Goal: Information Seeking & Learning: Learn about a topic

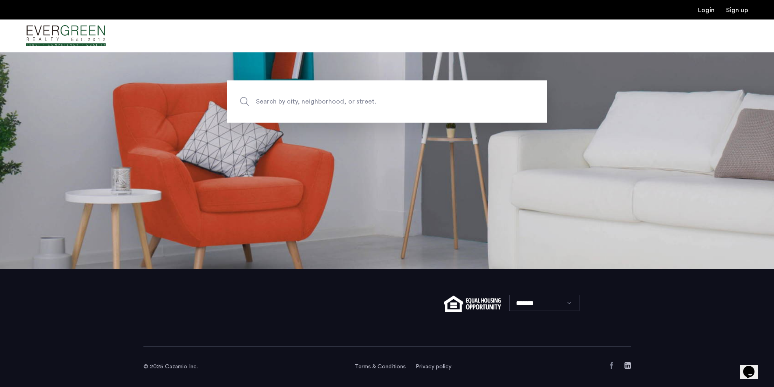
click at [343, 102] on span "Search by city, neighborhood, or street." at bounding box center [368, 101] width 224 height 11
click at [343, 102] on input "Search by city, neighborhood, or street." at bounding box center [387, 101] width 321 height 42
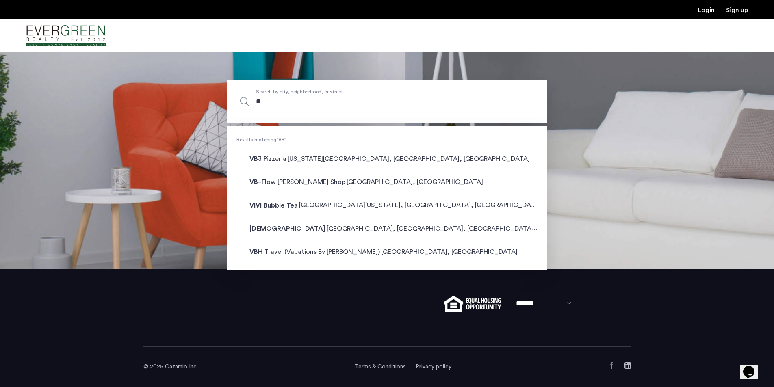
type input "*"
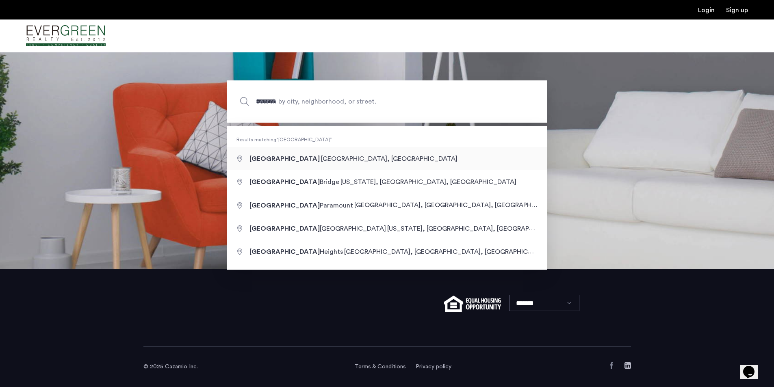
type input "**********"
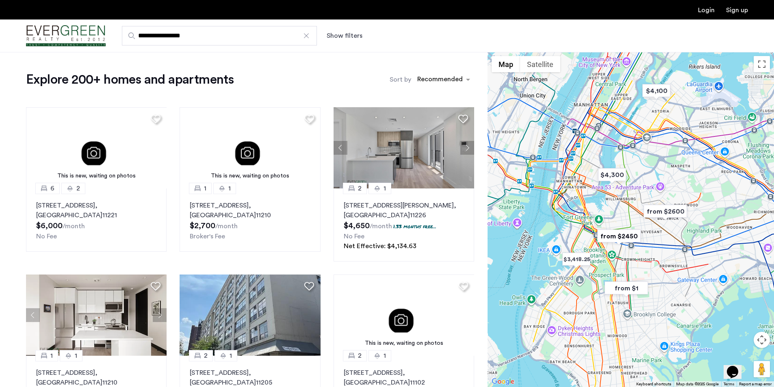
click at [365, 34] on div "Show filters" at bounding box center [353, 36] width 52 height 10
click at [336, 37] on button "Show filters" at bounding box center [345, 36] width 36 height 10
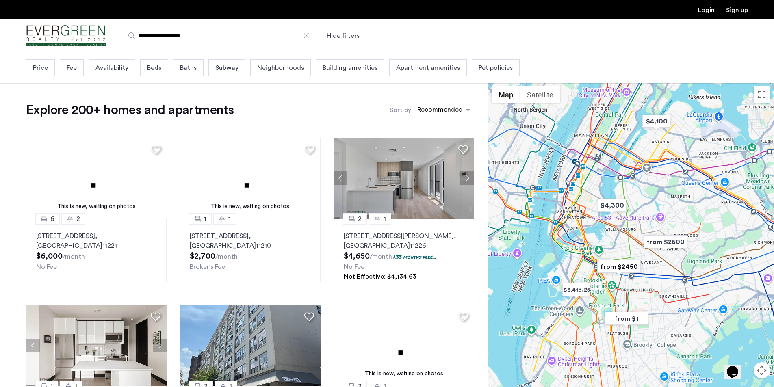
click at [40, 70] on span "Price" at bounding box center [40, 68] width 15 height 10
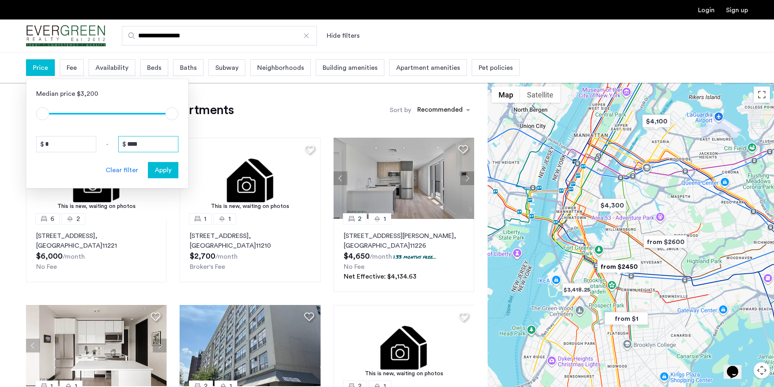
click at [158, 141] on input "****" at bounding box center [148, 144] width 60 height 16
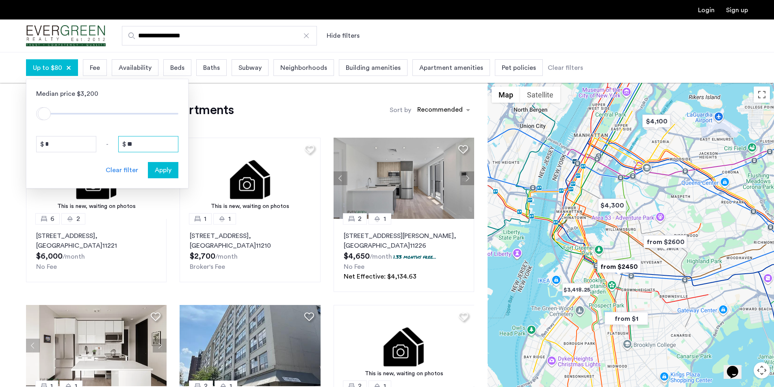
type input "*"
type input "****"
click at [173, 174] on div "Apply" at bounding box center [163, 170] width 26 height 10
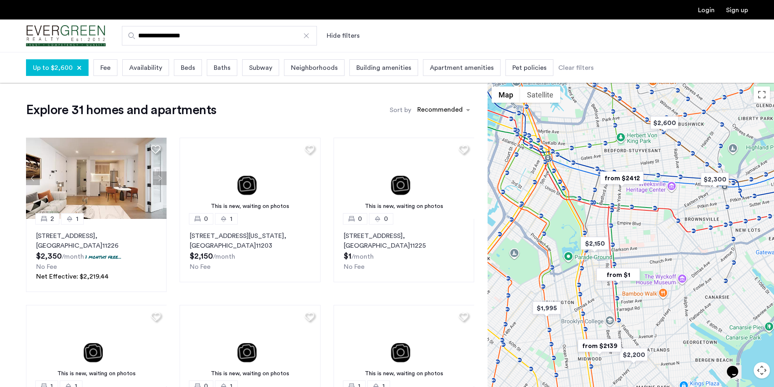
click at [132, 67] on span "Availability" at bounding box center [145, 68] width 33 height 10
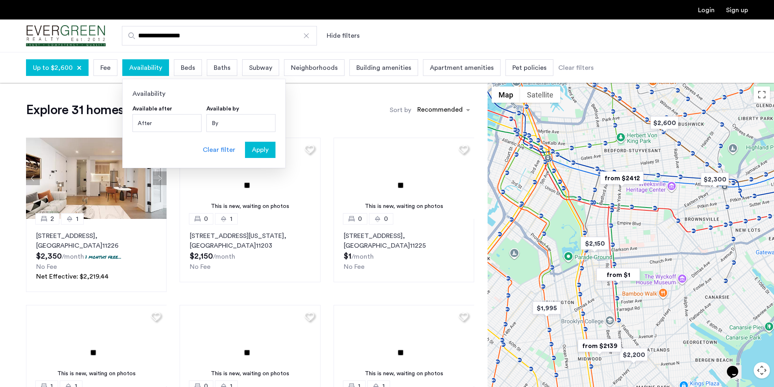
click at [132, 67] on span "Availability" at bounding box center [145, 68] width 33 height 10
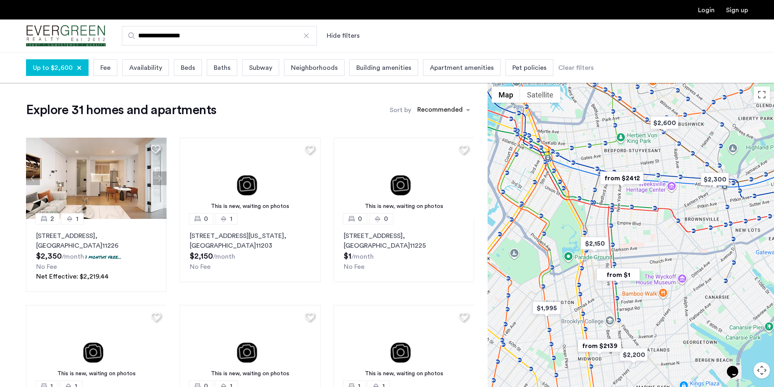
click at [188, 68] on span "Beds" at bounding box center [188, 68] width 14 height 10
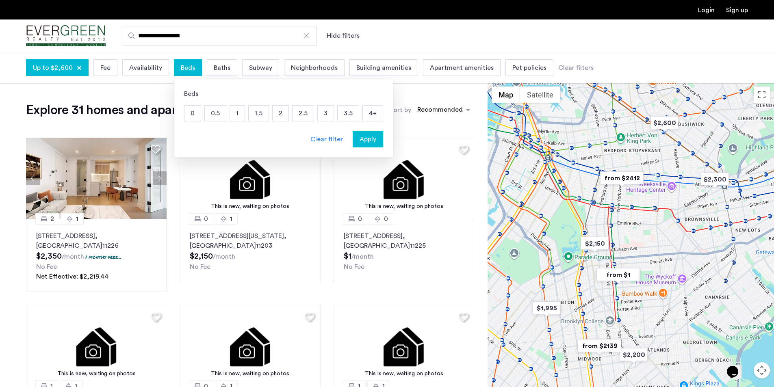
click at [282, 112] on p "2" at bounding box center [281, 113] width 16 height 15
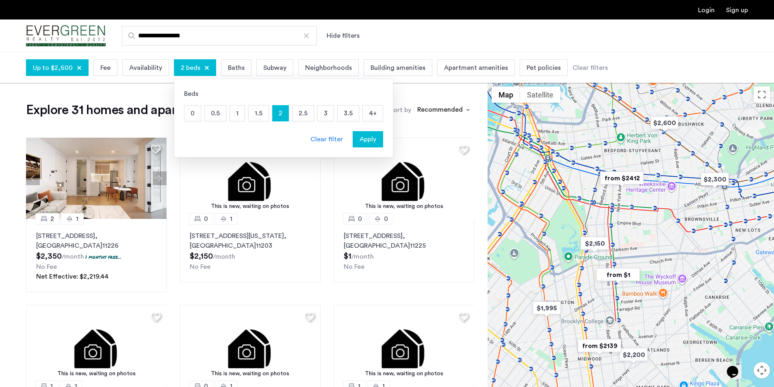
click at [228, 68] on span "Baths" at bounding box center [236, 68] width 17 height 10
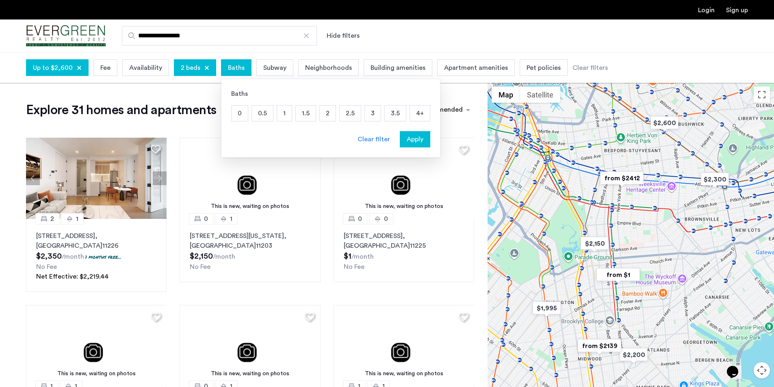
click at [280, 111] on p "1" at bounding box center [284, 113] width 15 height 15
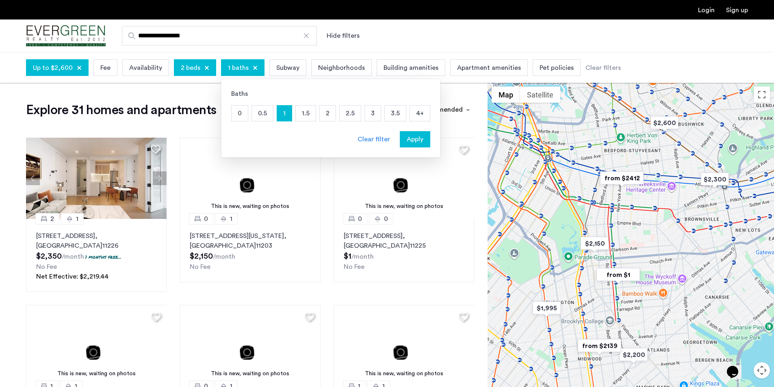
click at [412, 136] on span "Apply" at bounding box center [415, 140] width 17 height 10
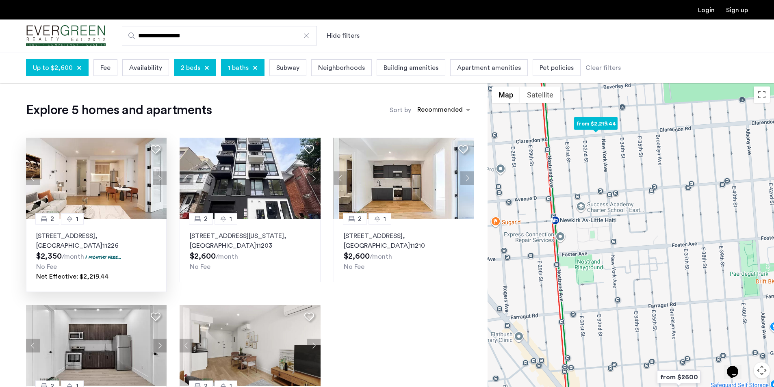
click at [159, 173] on button "Next apartment" at bounding box center [160, 179] width 14 height 14
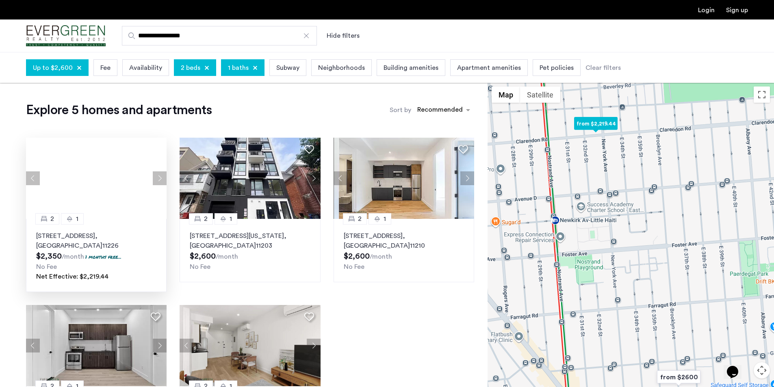
click at [159, 173] on div at bounding box center [96, 178] width 141 height 81
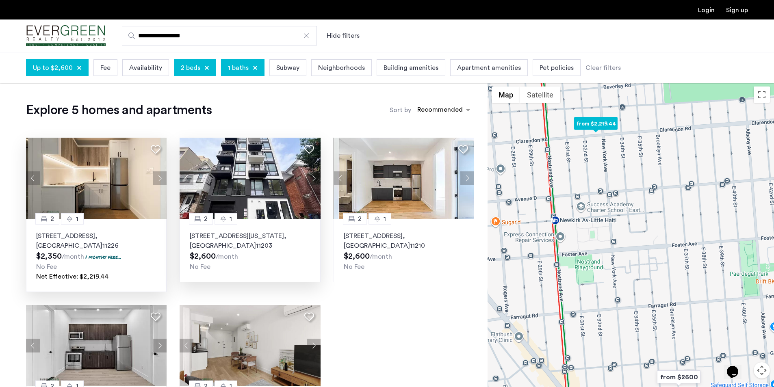
click at [309, 178] on button "Next apartment" at bounding box center [314, 179] width 14 height 14
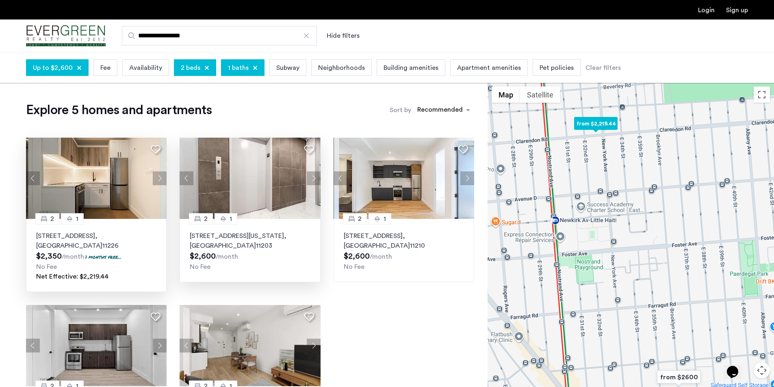
click at [309, 178] on button "Next apartment" at bounding box center [314, 179] width 14 height 14
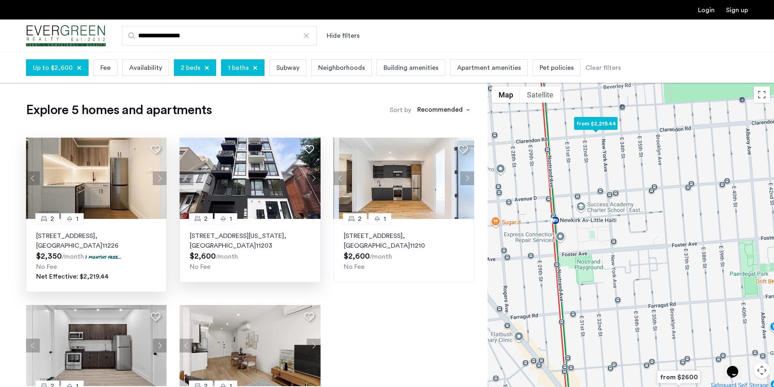
click at [309, 178] on button "Next apartment" at bounding box center [314, 179] width 14 height 14
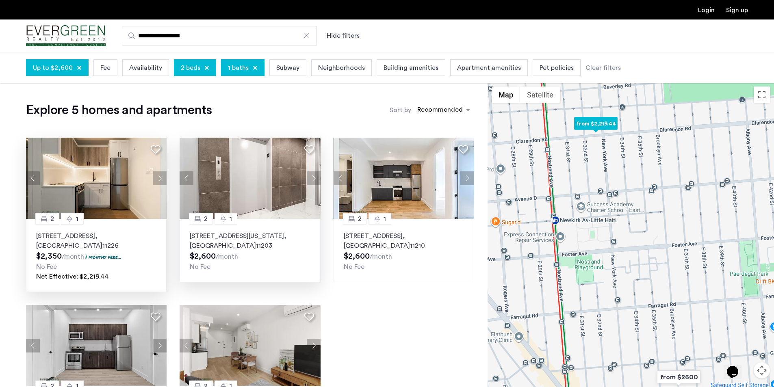
click at [309, 178] on button "Next apartment" at bounding box center [314, 179] width 14 height 14
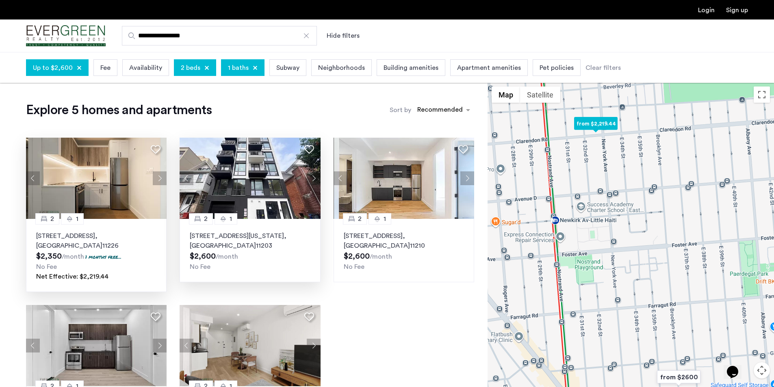
click at [278, 183] on img at bounding box center [250, 178] width 141 height 81
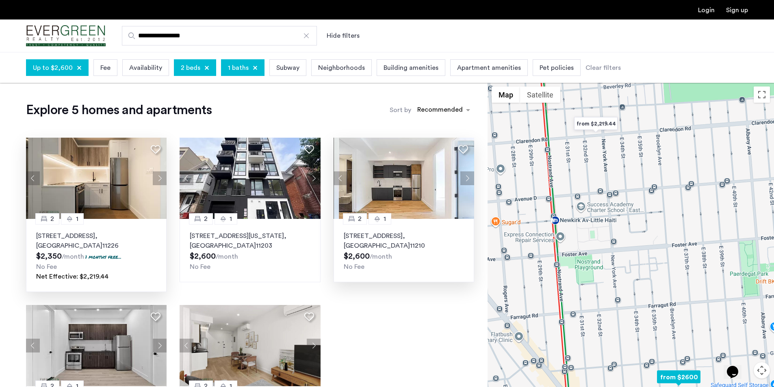
click at [404, 170] on img at bounding box center [404, 178] width 141 height 81
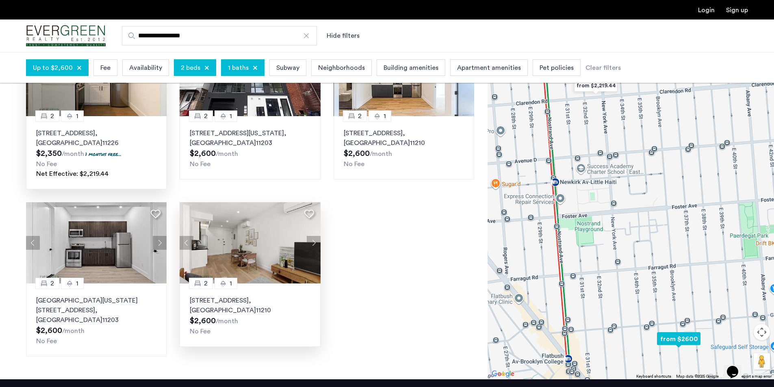
scroll to position [122, 0]
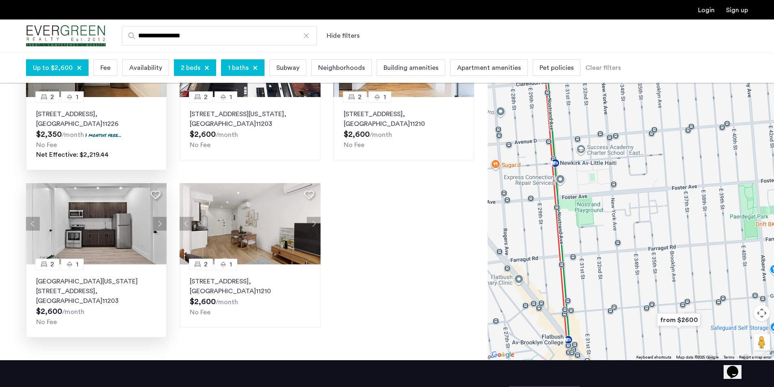
click at [109, 225] on img at bounding box center [96, 223] width 141 height 81
click at [239, 233] on img at bounding box center [250, 223] width 141 height 81
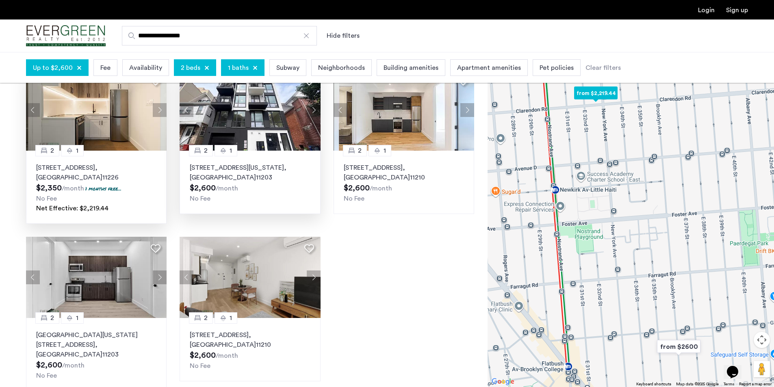
scroll to position [0, 0]
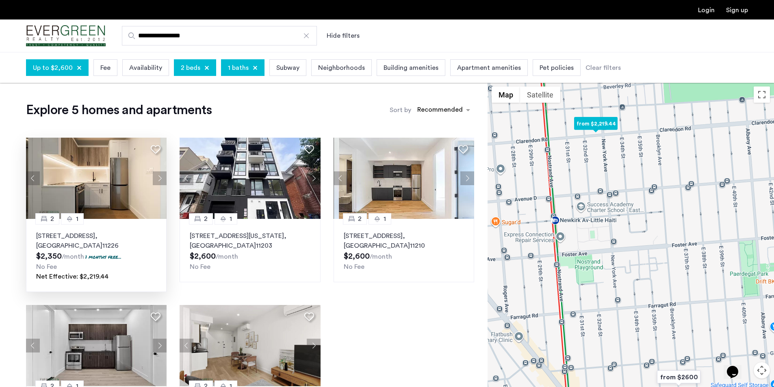
click at [124, 192] on img at bounding box center [96, 178] width 141 height 81
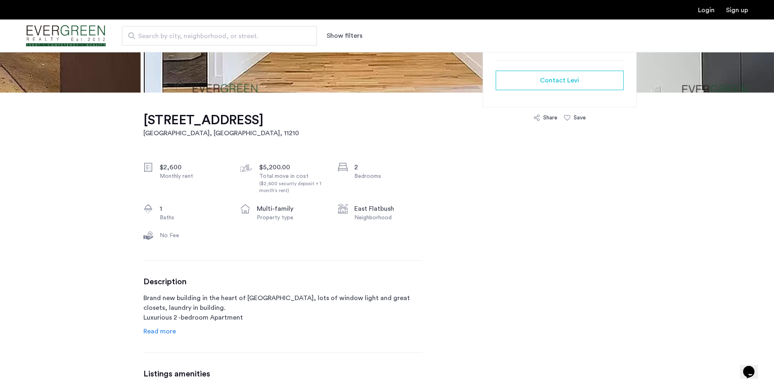
click at [167, 334] on span "Read more" at bounding box center [160, 331] width 33 height 7
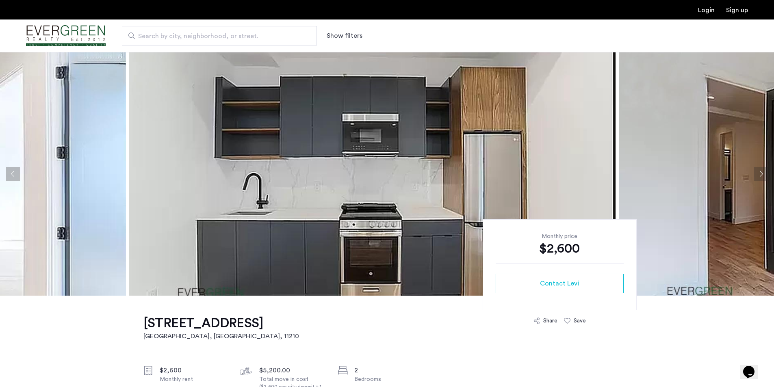
drag, startPoint x: 683, startPoint y: 176, endPoint x: 197, endPoint y: 165, distance: 485.9
click at [197, 165] on img at bounding box center [372, 174] width 487 height 244
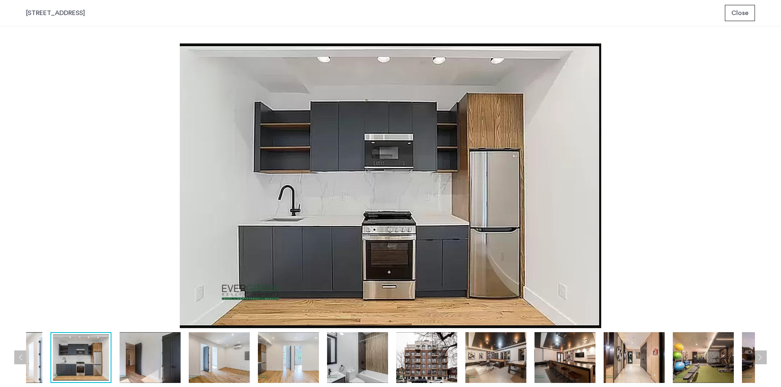
click at [130, 372] on img at bounding box center [150, 358] width 61 height 51
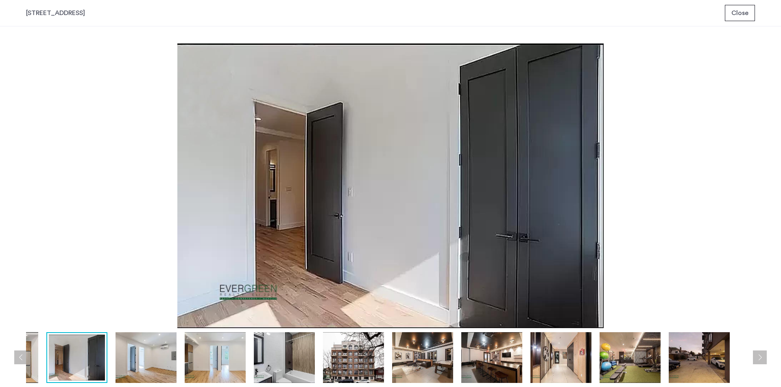
click at [154, 352] on img at bounding box center [145, 358] width 61 height 51
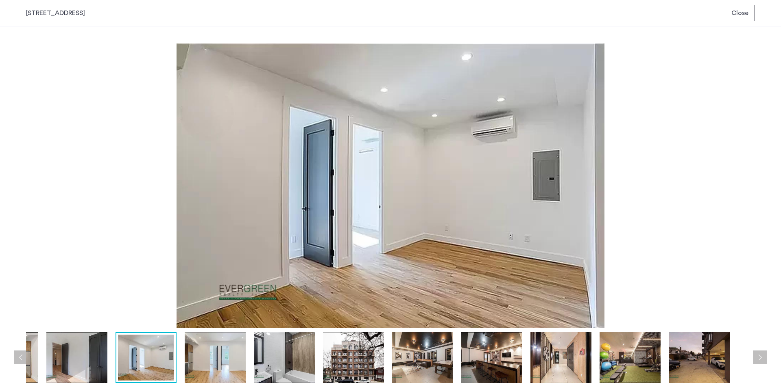
click at [228, 357] on img at bounding box center [215, 358] width 61 height 51
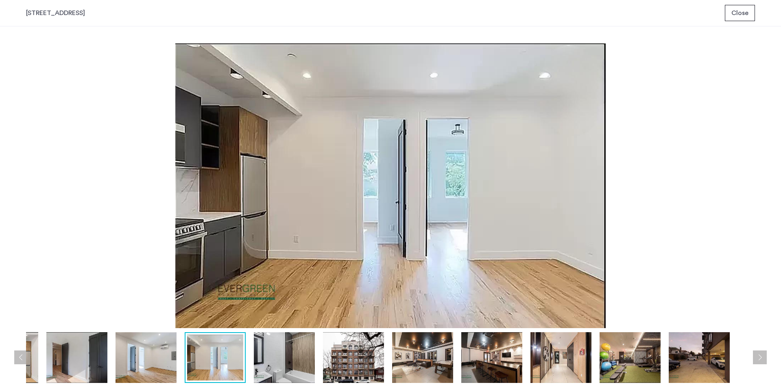
click at [739, 174] on img at bounding box center [390, 185] width 728 height 285
click at [762, 356] on button "Next apartment" at bounding box center [759, 358] width 14 height 14
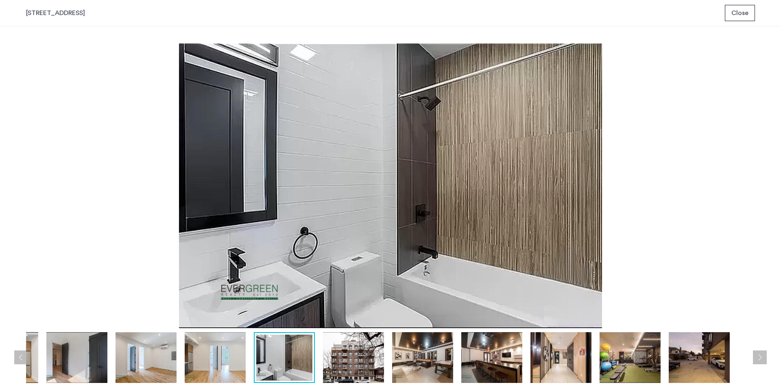
click at [762, 357] on button "Next apartment" at bounding box center [759, 358] width 14 height 14
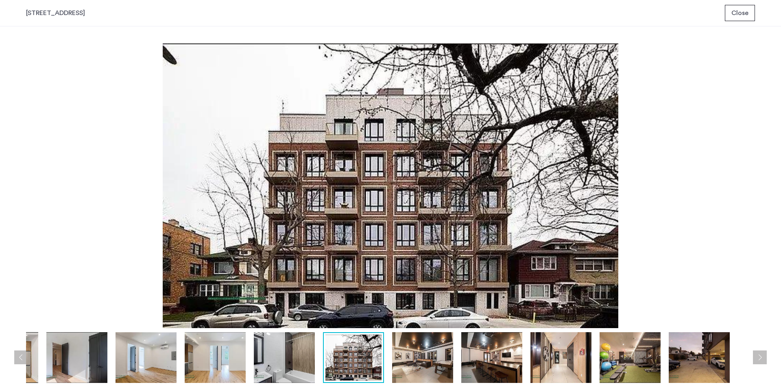
click at [762, 357] on button "Next apartment" at bounding box center [759, 358] width 14 height 14
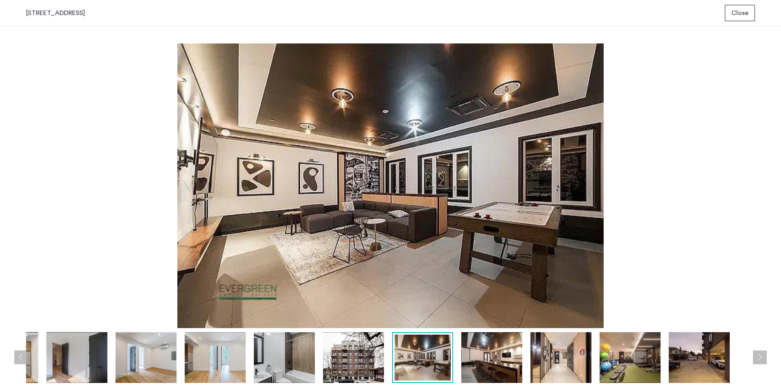
click at [762, 357] on button "Next apartment" at bounding box center [759, 358] width 14 height 14
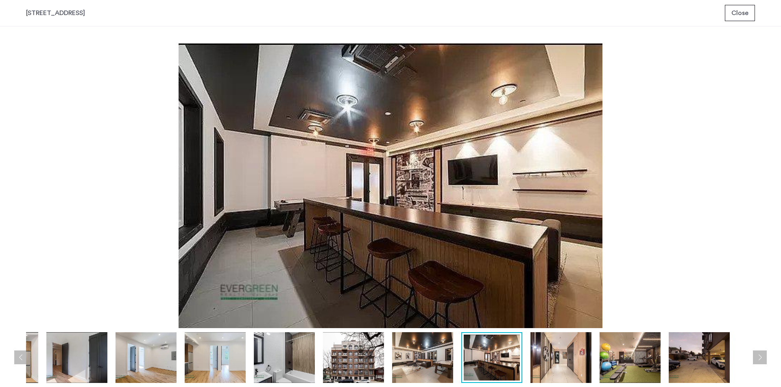
click at [762, 357] on button "Next apartment" at bounding box center [759, 358] width 14 height 14
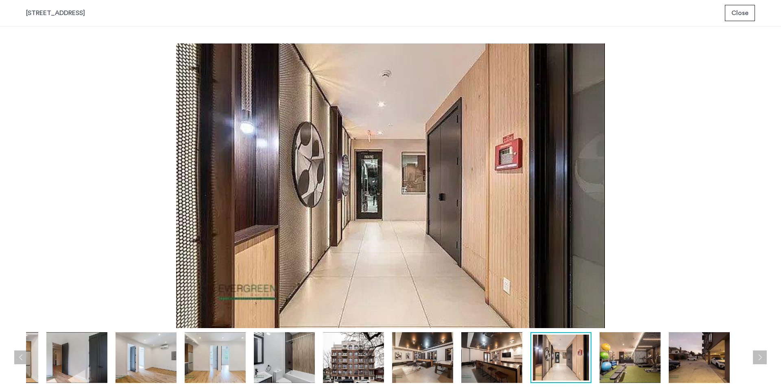
click at [762, 357] on button "Next apartment" at bounding box center [759, 358] width 14 height 14
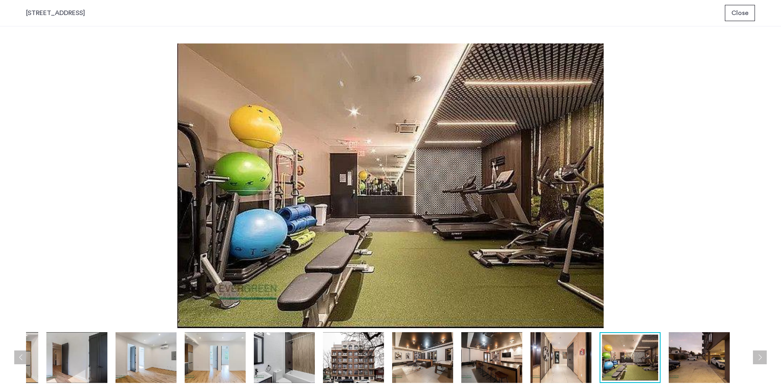
click at [762, 357] on button "Next apartment" at bounding box center [759, 358] width 14 height 14
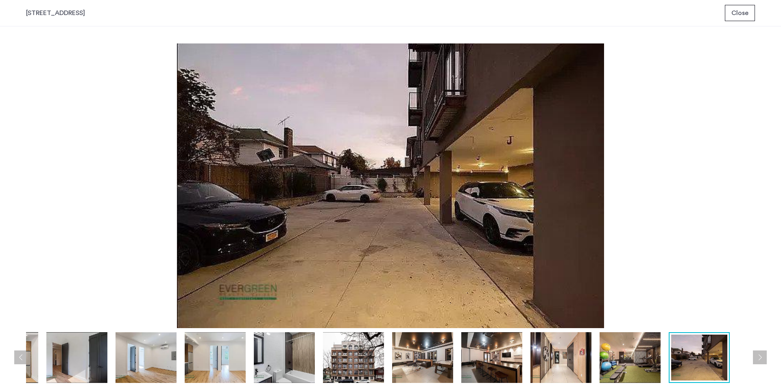
click at [762, 357] on button "Next apartment" at bounding box center [759, 358] width 14 height 14
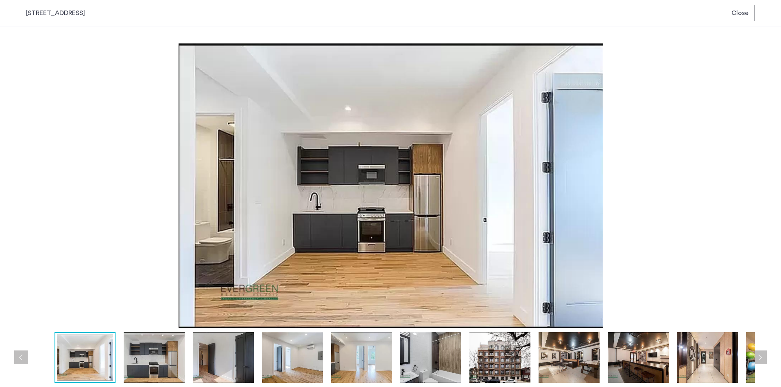
click at [762, 357] on button "Next apartment" at bounding box center [759, 358] width 14 height 14
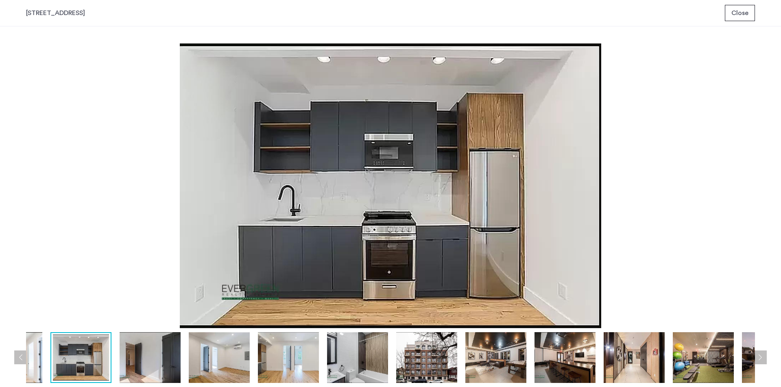
click at [762, 357] on button "Next apartment" at bounding box center [759, 358] width 14 height 14
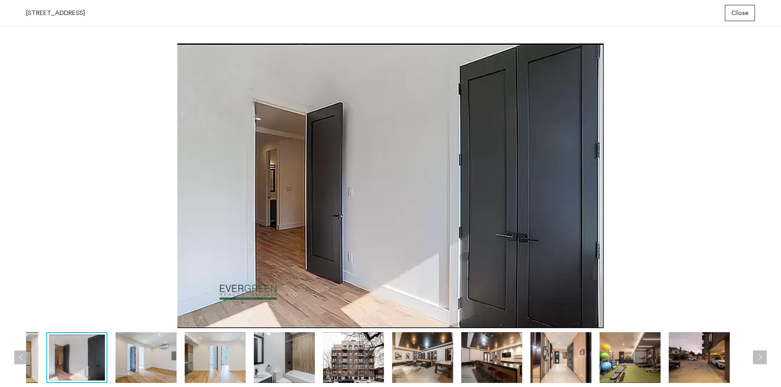
click at [762, 357] on button "Next apartment" at bounding box center [759, 358] width 14 height 14
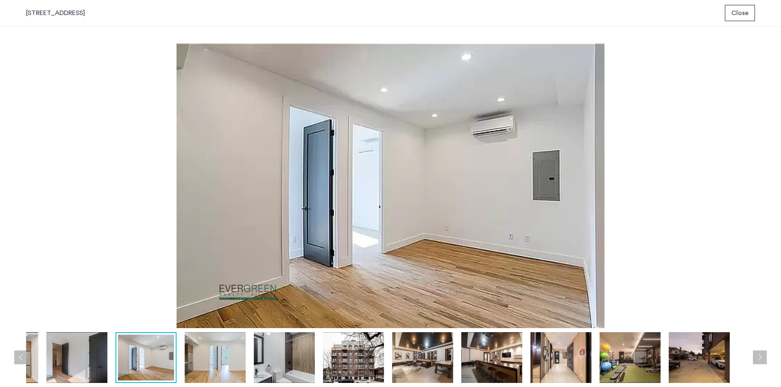
click at [762, 357] on button "Next apartment" at bounding box center [759, 358] width 14 height 14
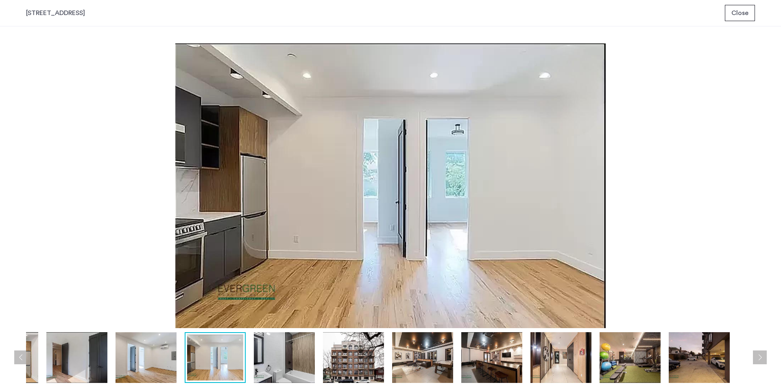
click at [762, 357] on button "Next apartment" at bounding box center [759, 358] width 14 height 14
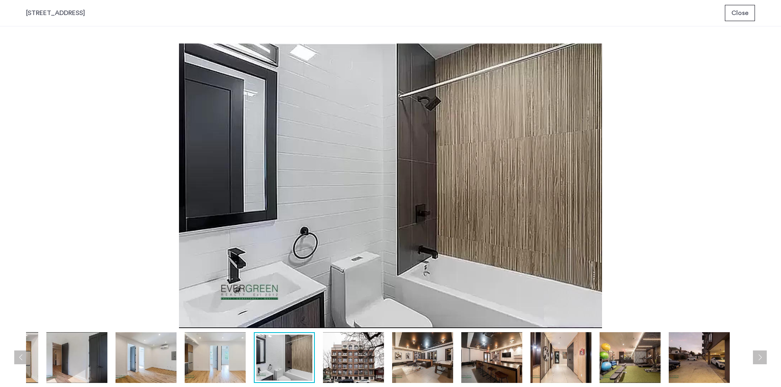
click at [762, 357] on button "Next apartment" at bounding box center [759, 358] width 14 height 14
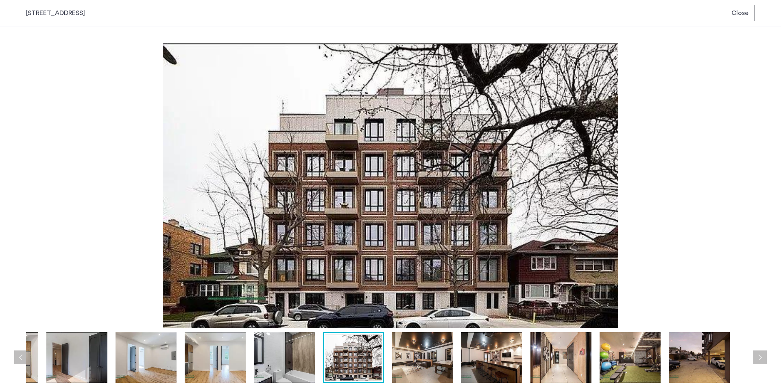
click at [762, 357] on button "Next apartment" at bounding box center [759, 358] width 14 height 14
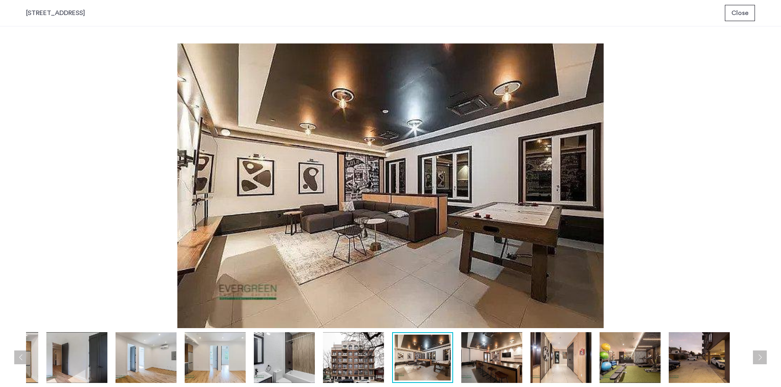
click at [738, 15] on span "Close" at bounding box center [739, 13] width 17 height 10
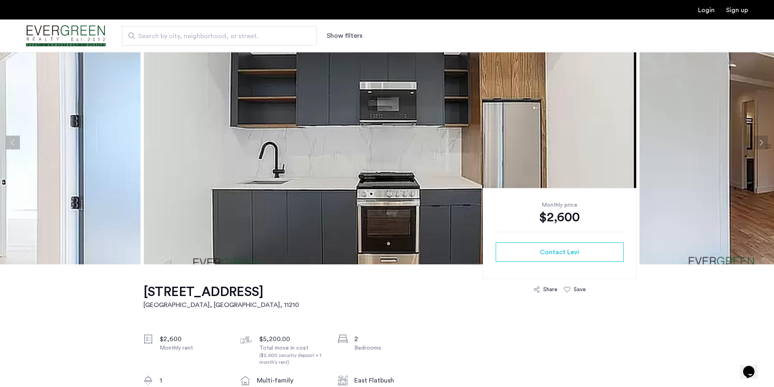
scroll to position [41, 0]
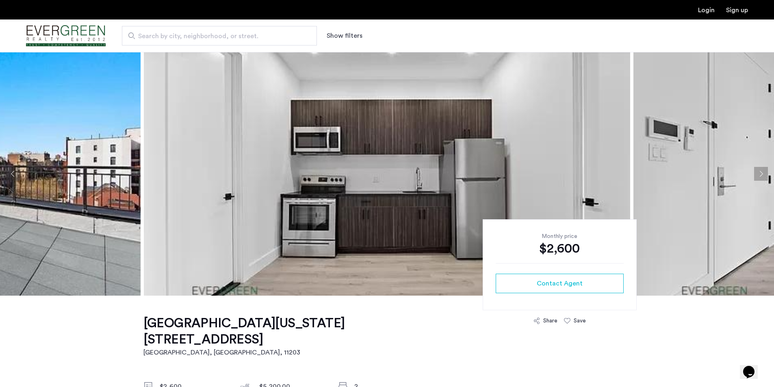
click at [759, 169] on button "Next apartment" at bounding box center [762, 174] width 14 height 14
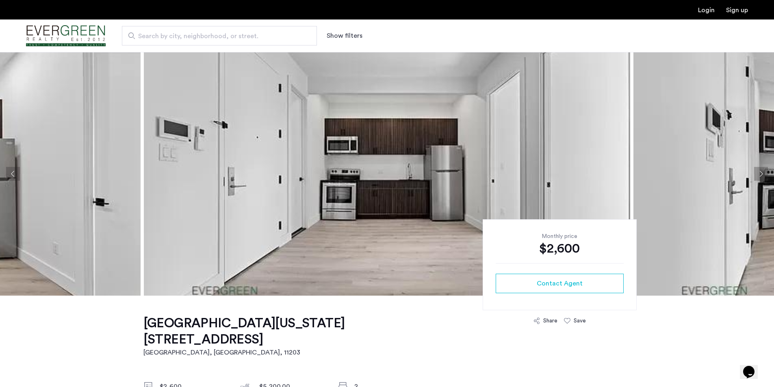
click at [759, 169] on button "Next apartment" at bounding box center [762, 174] width 14 height 14
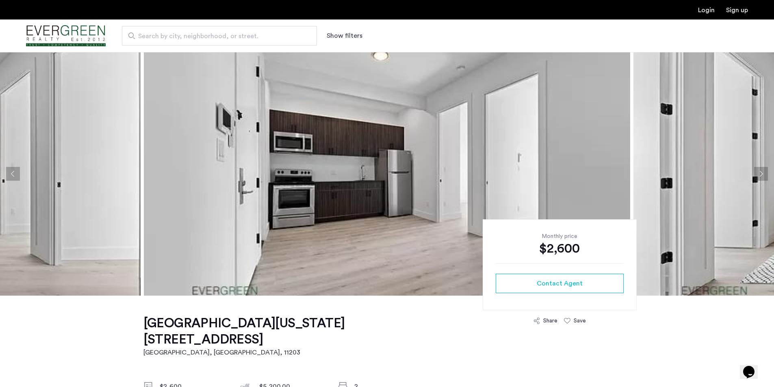
click at [759, 169] on button "Next apartment" at bounding box center [762, 174] width 14 height 14
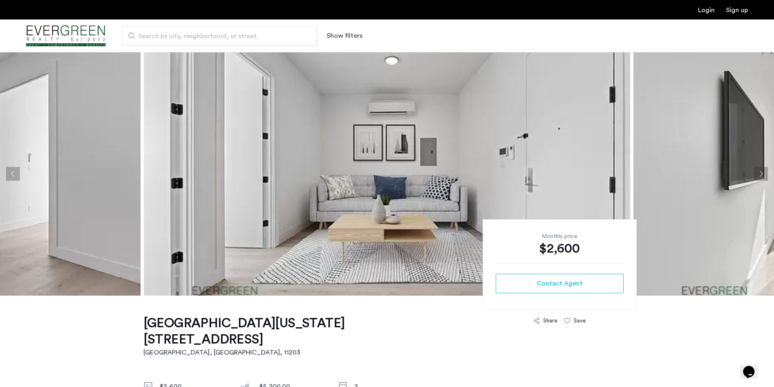
click at [759, 169] on button "Next apartment" at bounding box center [762, 174] width 14 height 14
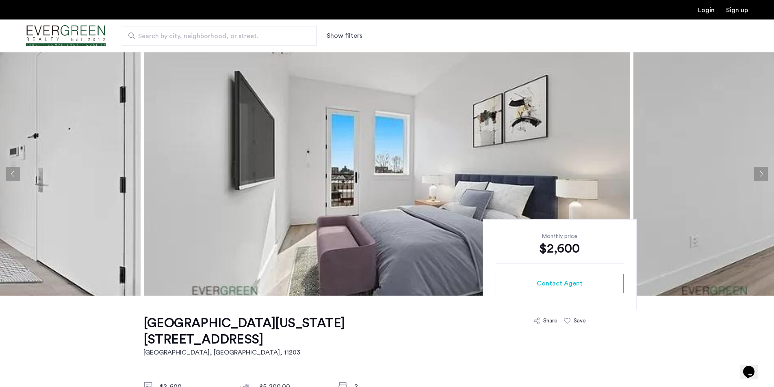
click at [759, 169] on button "Next apartment" at bounding box center [762, 174] width 14 height 14
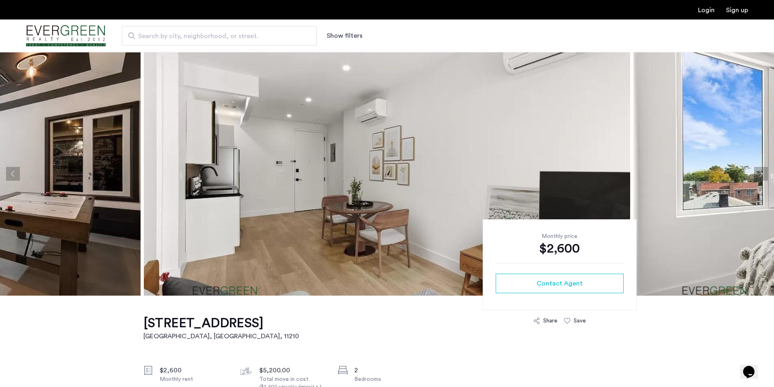
click at [615, 125] on img at bounding box center [387, 174] width 487 height 244
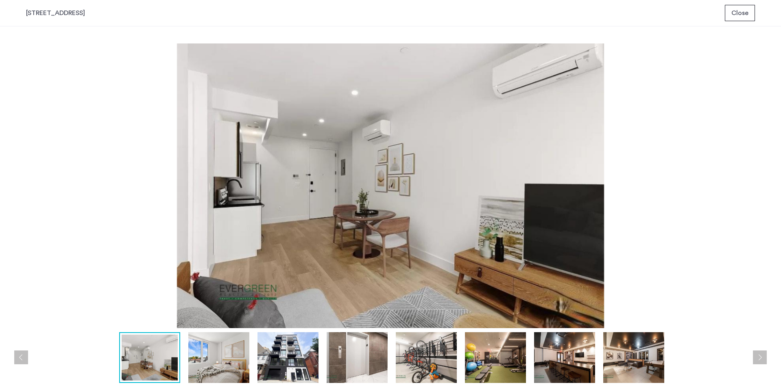
click at [756, 360] on button "Next apartment" at bounding box center [759, 358] width 14 height 14
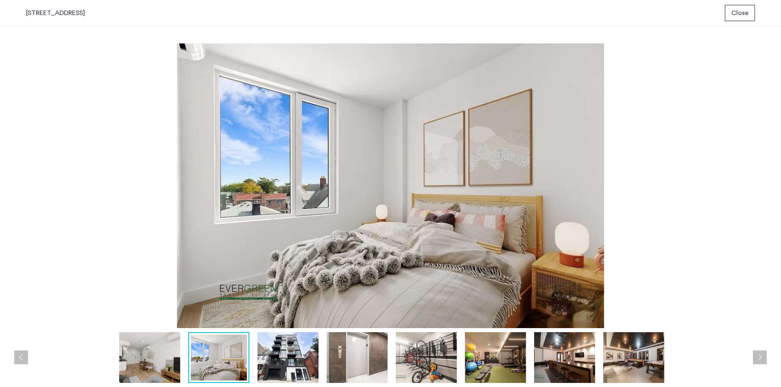
click at [757, 360] on button "Next apartment" at bounding box center [759, 358] width 14 height 14
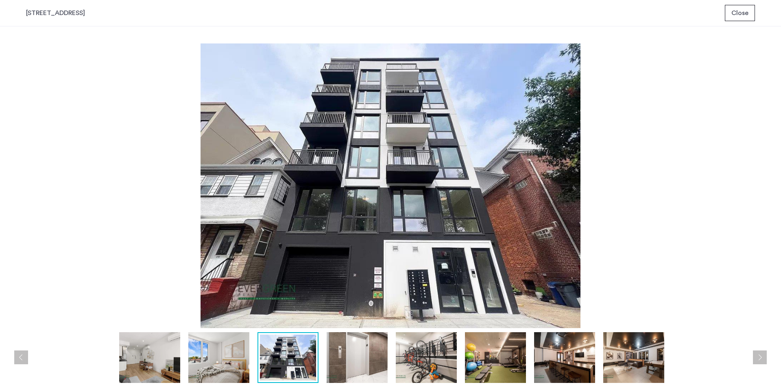
click at [757, 357] on button "Next apartment" at bounding box center [759, 358] width 14 height 14
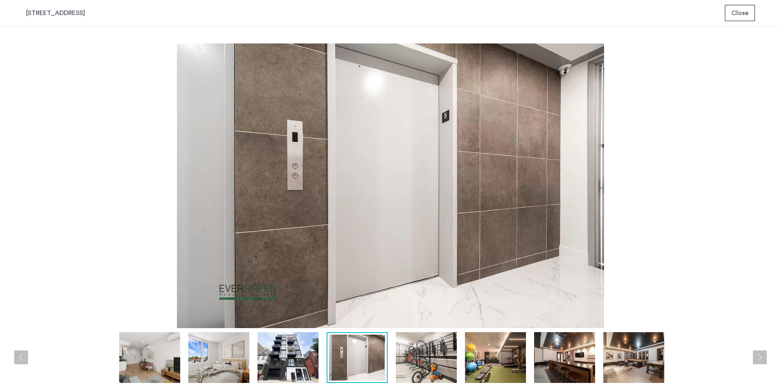
click at [757, 357] on button "Next apartment" at bounding box center [759, 358] width 14 height 14
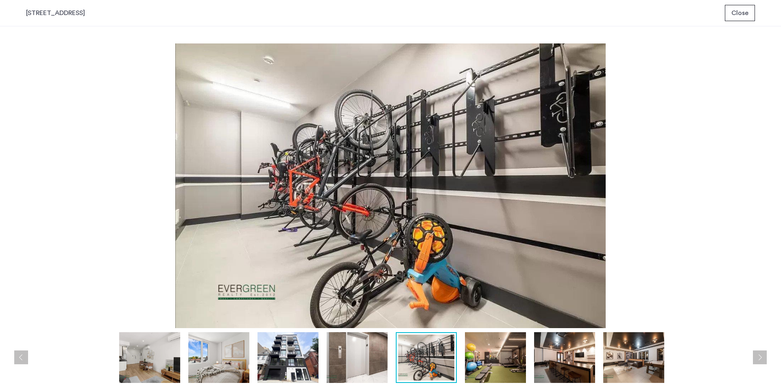
click at [757, 357] on button "Next apartment" at bounding box center [759, 358] width 14 height 14
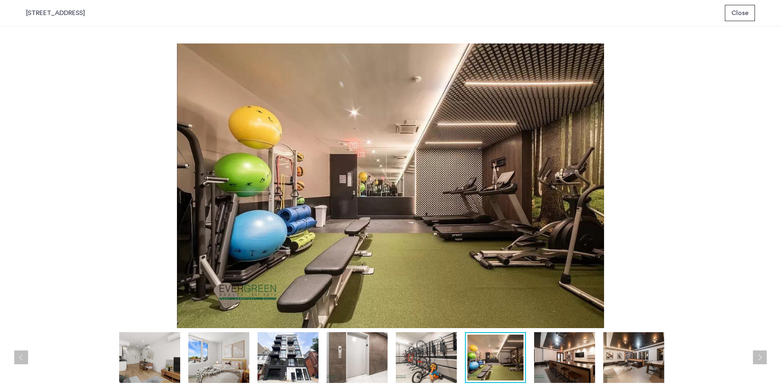
click at [757, 357] on button "Next apartment" at bounding box center [759, 358] width 14 height 14
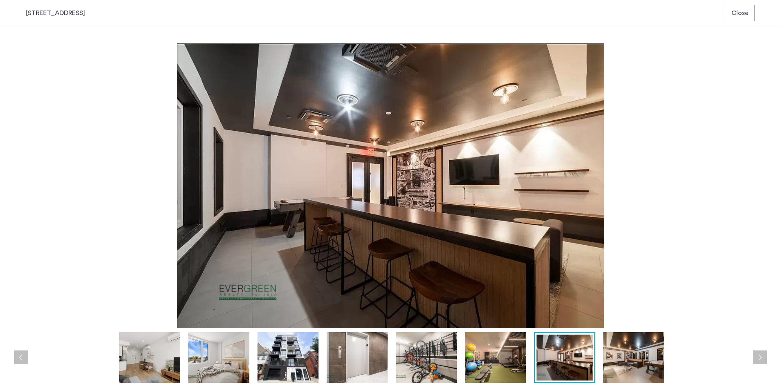
click at [757, 357] on button "Next apartment" at bounding box center [759, 358] width 14 height 14
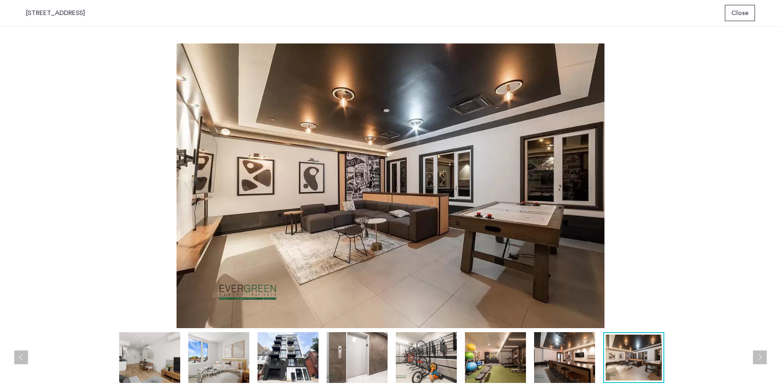
click at [757, 357] on button "Next apartment" at bounding box center [759, 358] width 14 height 14
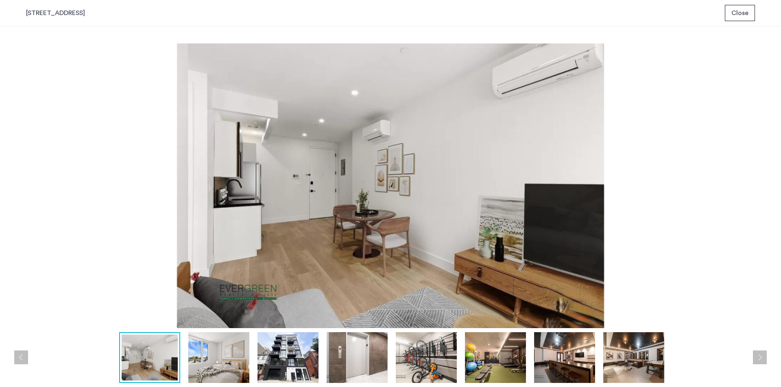
click at [757, 357] on button "Next apartment" at bounding box center [759, 358] width 14 height 14
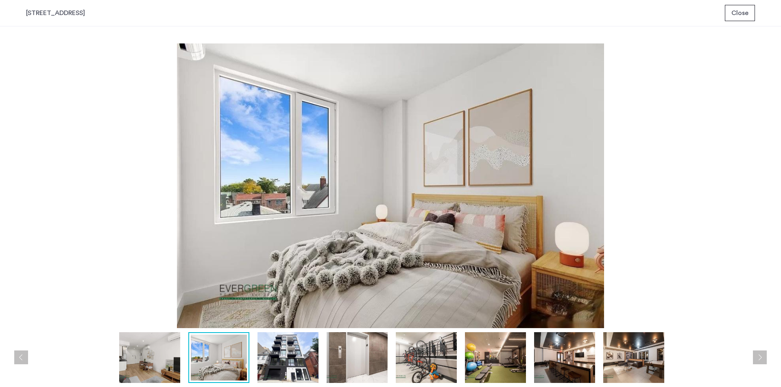
click at [22, 361] on button "Previous apartment" at bounding box center [21, 358] width 14 height 14
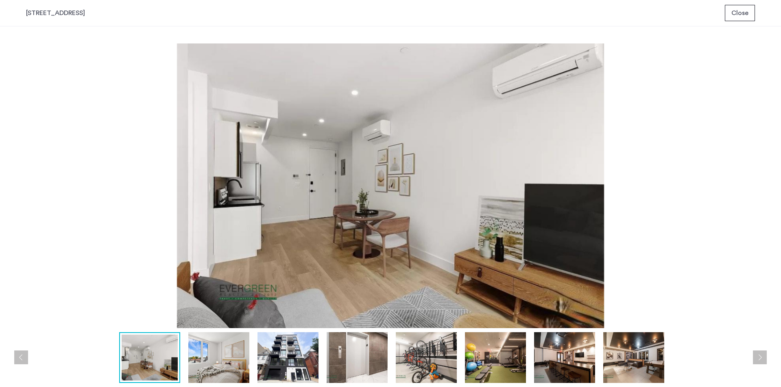
click at [761, 352] on button "Next apartment" at bounding box center [759, 358] width 14 height 14
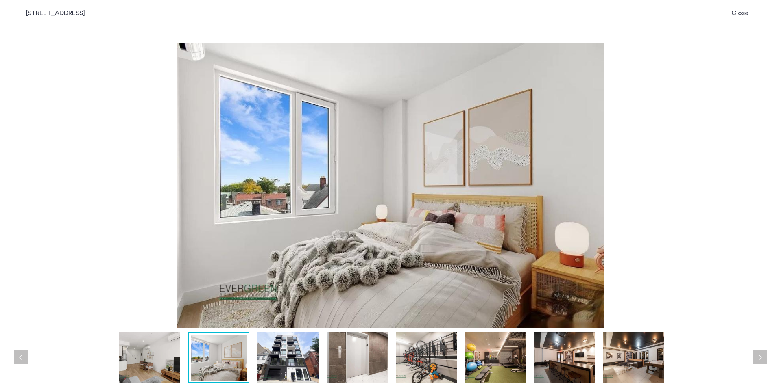
click at [761, 352] on button "Next apartment" at bounding box center [759, 358] width 14 height 14
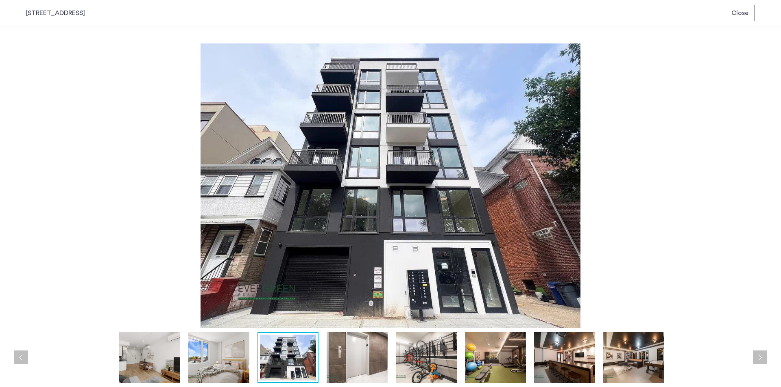
click at [761, 352] on button "Next apartment" at bounding box center [759, 358] width 14 height 14
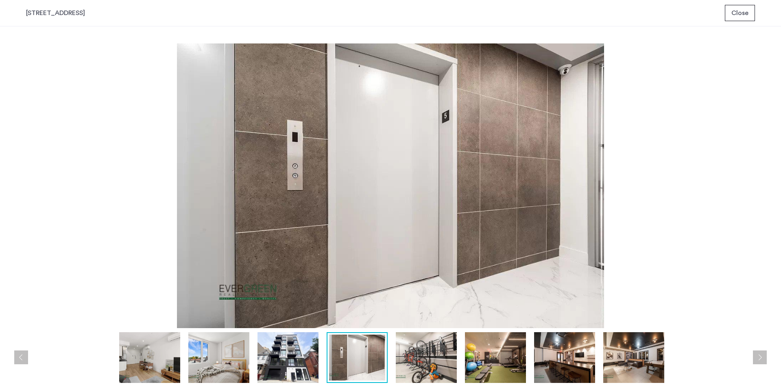
click at [761, 352] on button "Next apartment" at bounding box center [759, 358] width 14 height 14
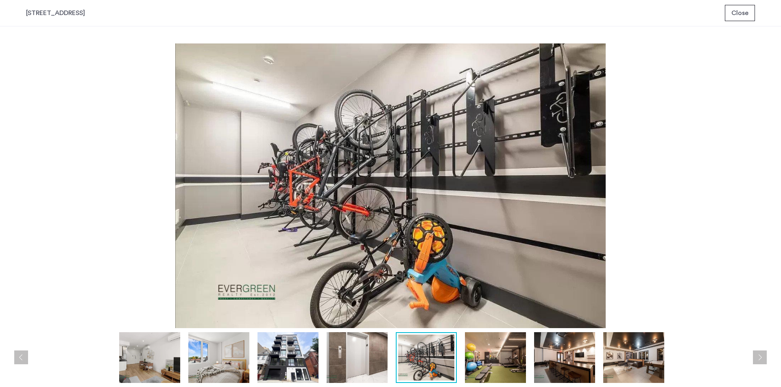
click at [761, 352] on button "Next apartment" at bounding box center [759, 358] width 14 height 14
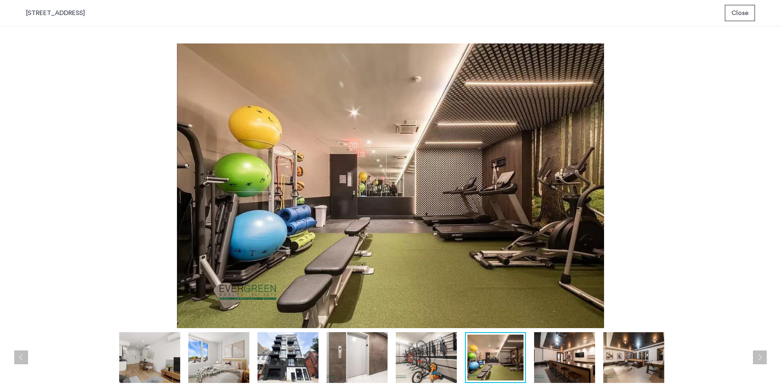
click at [761, 352] on button "Next apartment" at bounding box center [759, 358] width 14 height 14
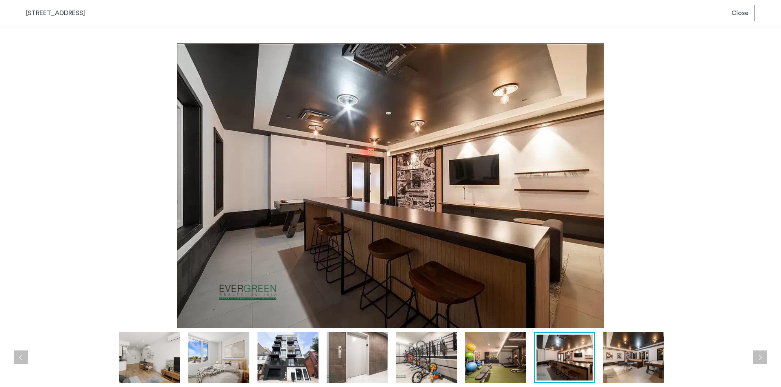
click at [761, 352] on button "Next apartment" at bounding box center [759, 358] width 14 height 14
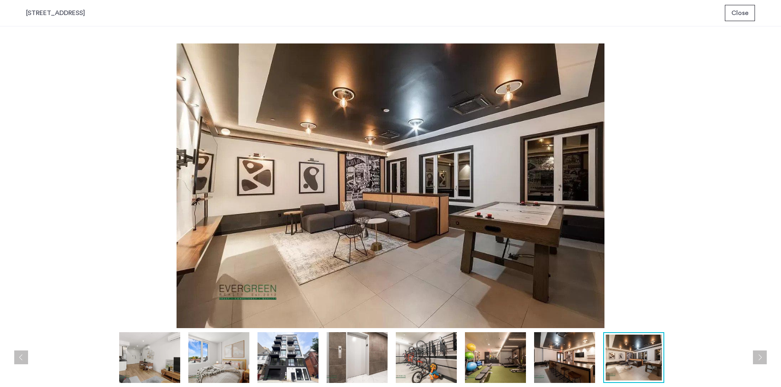
click at [761, 352] on button "Next apartment" at bounding box center [759, 358] width 14 height 14
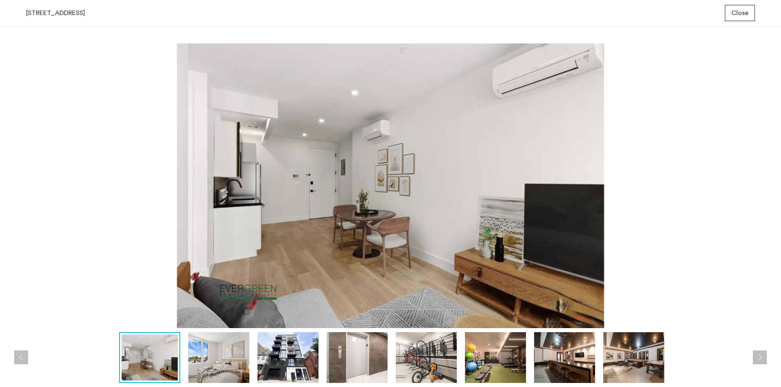
click at [761, 352] on button "Next apartment" at bounding box center [759, 358] width 14 height 14
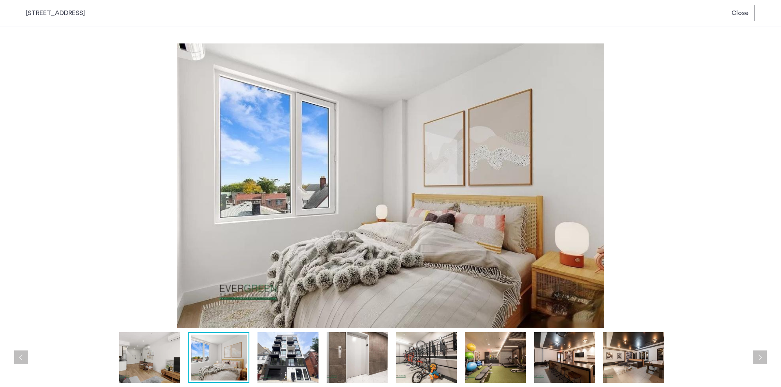
click at [761, 352] on button "Next apartment" at bounding box center [759, 358] width 14 height 14
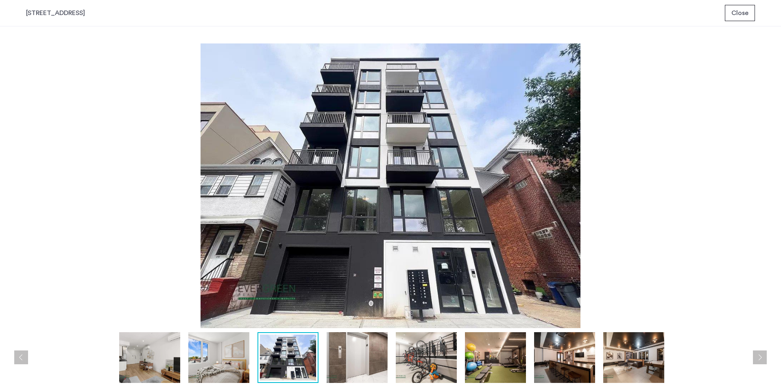
click at [761, 352] on button "Next apartment" at bounding box center [759, 358] width 14 height 14
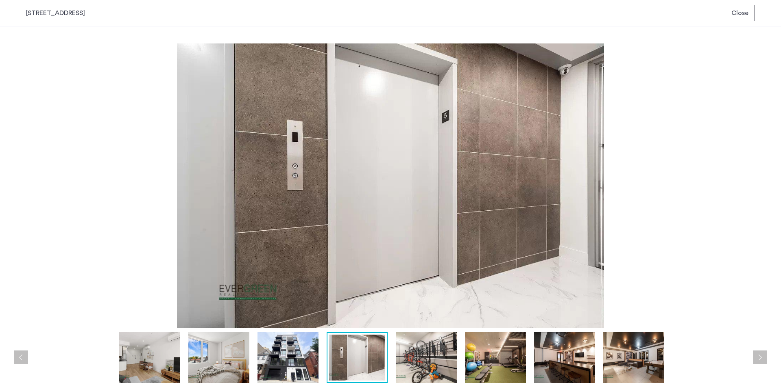
click at [761, 352] on button "Next apartment" at bounding box center [759, 358] width 14 height 14
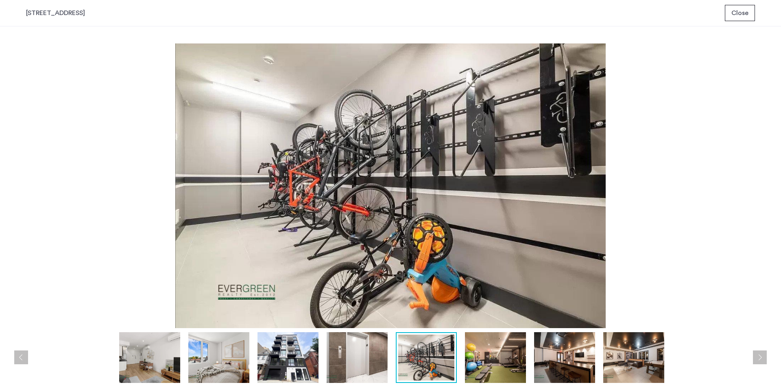
click at [741, 20] on button "Close" at bounding box center [739, 13] width 30 height 16
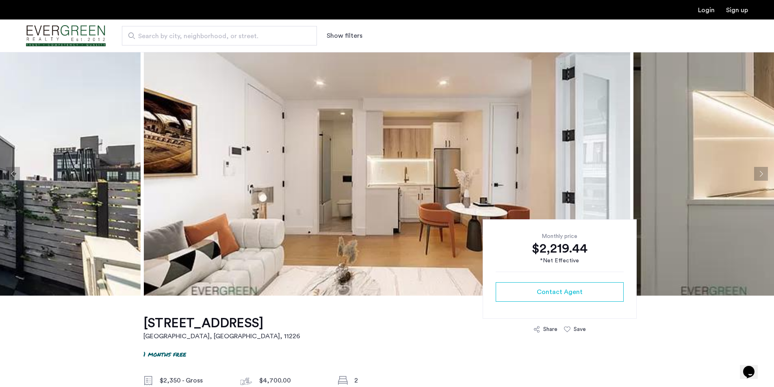
click at [215, 173] on img at bounding box center [387, 174] width 487 height 244
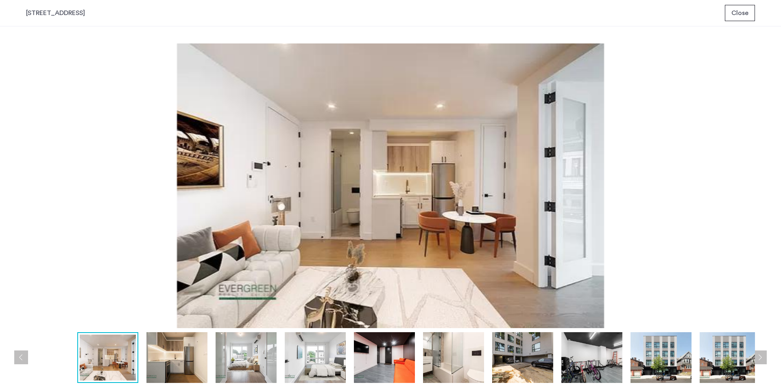
click at [761, 356] on button "Next apartment" at bounding box center [759, 358] width 14 height 14
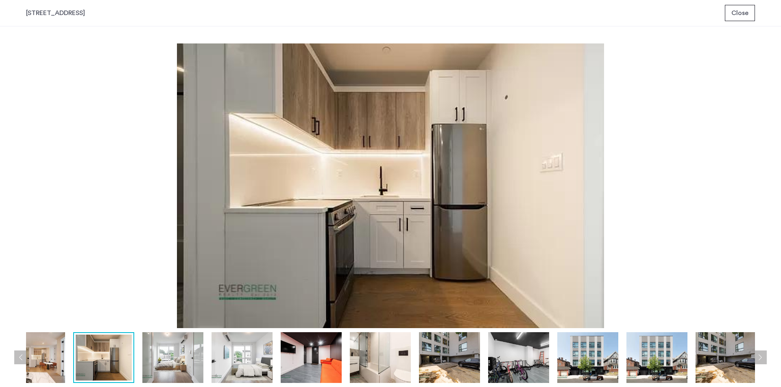
click at [761, 356] on button "Next apartment" at bounding box center [759, 358] width 14 height 14
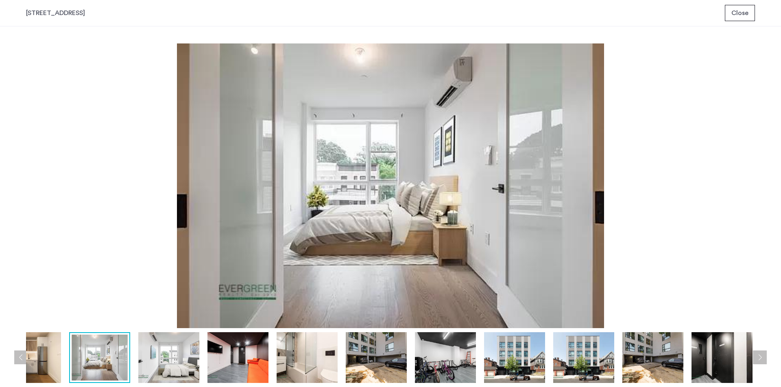
click at [15, 357] on button "Previous apartment" at bounding box center [21, 358] width 14 height 14
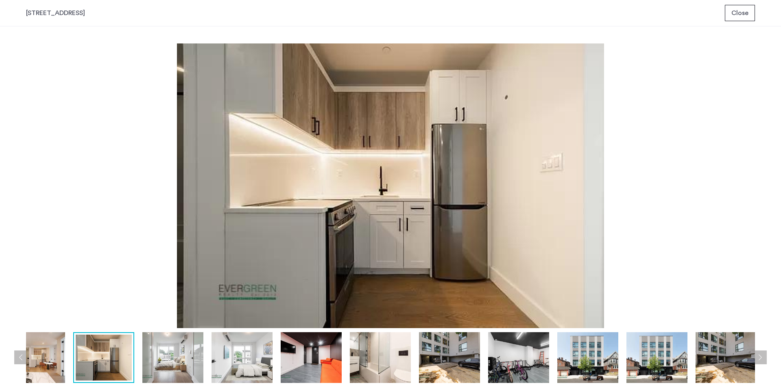
click at [760, 357] on button "Next apartment" at bounding box center [759, 358] width 14 height 14
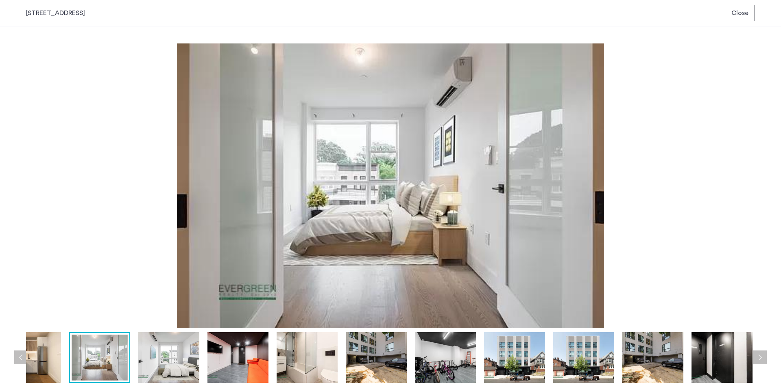
click at [760, 357] on button "Next apartment" at bounding box center [759, 358] width 14 height 14
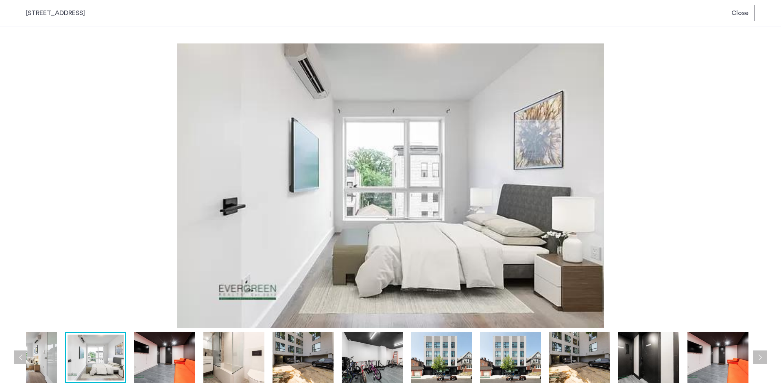
click at [760, 357] on button "Next apartment" at bounding box center [759, 358] width 14 height 14
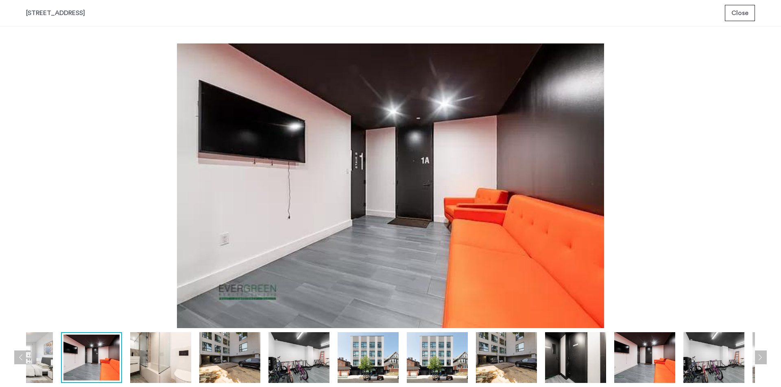
click at [760, 357] on button "Next apartment" at bounding box center [759, 358] width 14 height 14
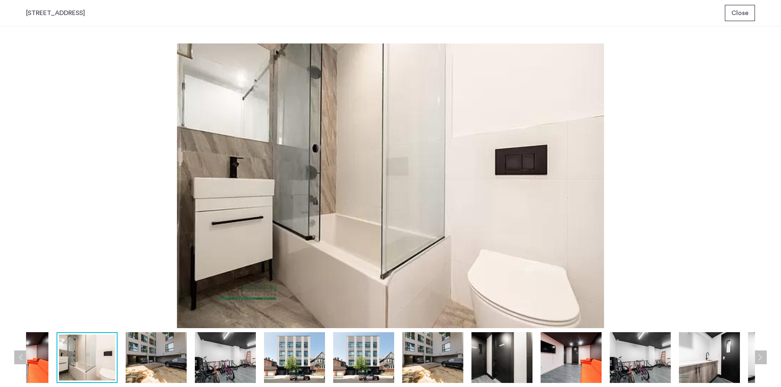
click at [760, 357] on button "Next apartment" at bounding box center [759, 358] width 14 height 14
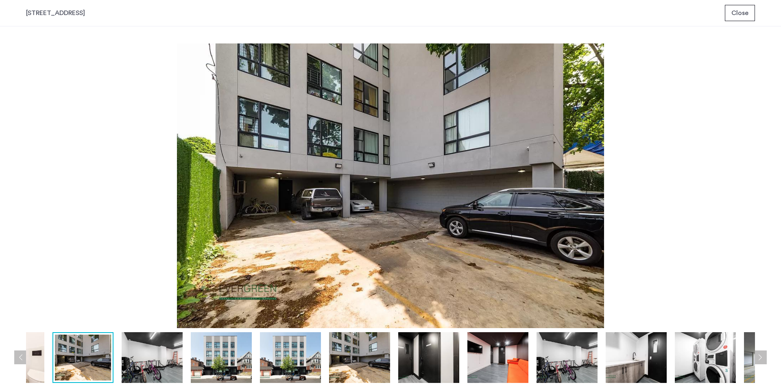
click at [17, 358] on button "Previous apartment" at bounding box center [21, 358] width 14 height 14
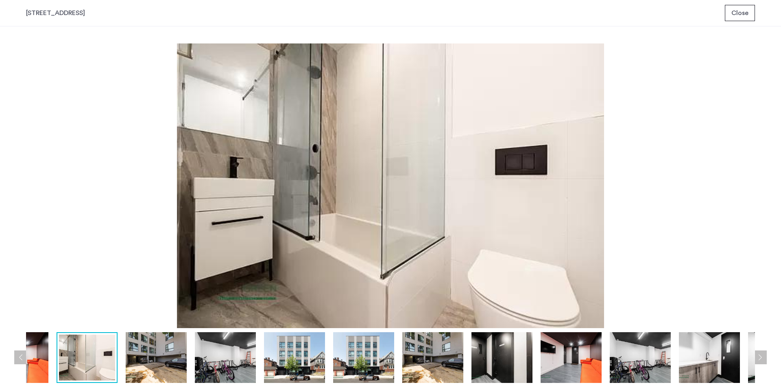
click at [759, 350] on div "prev next prev next" at bounding box center [390, 206] width 781 height 361
click at [759, 353] on button "Next apartment" at bounding box center [759, 358] width 14 height 14
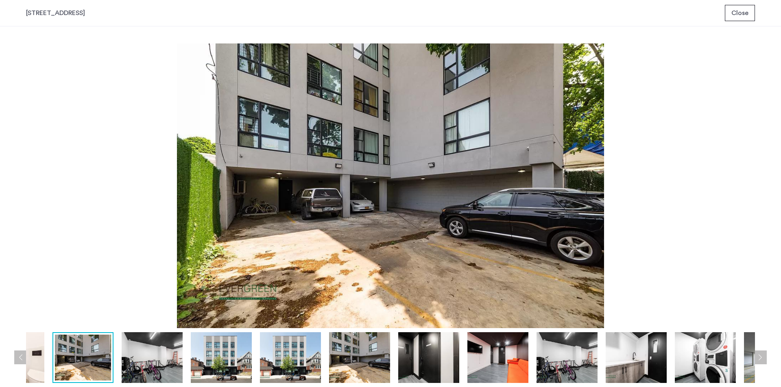
click at [759, 353] on button "Next apartment" at bounding box center [759, 358] width 14 height 14
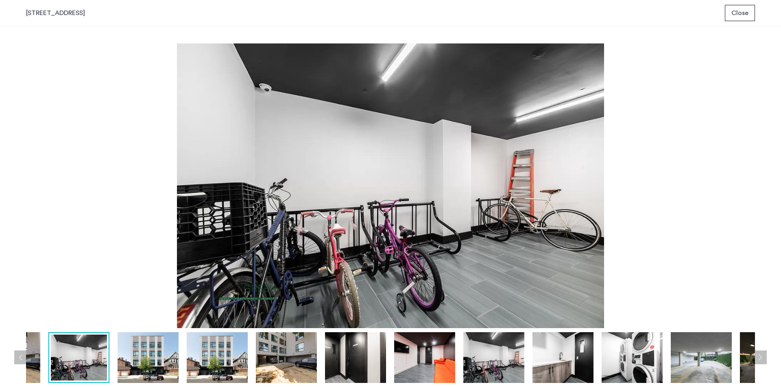
click at [759, 353] on button "Next apartment" at bounding box center [759, 358] width 14 height 14
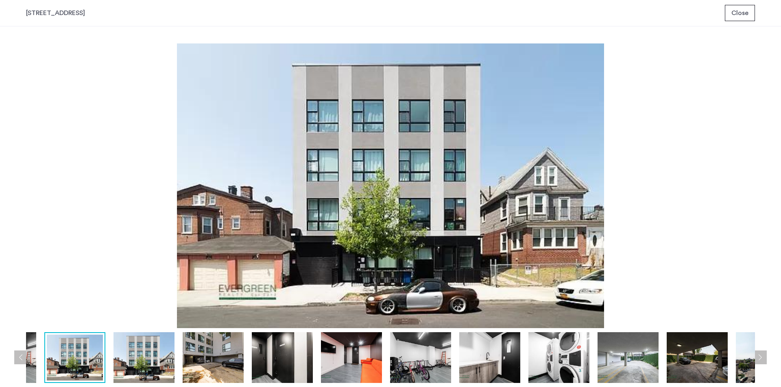
click at [759, 353] on button "Next apartment" at bounding box center [759, 358] width 14 height 14
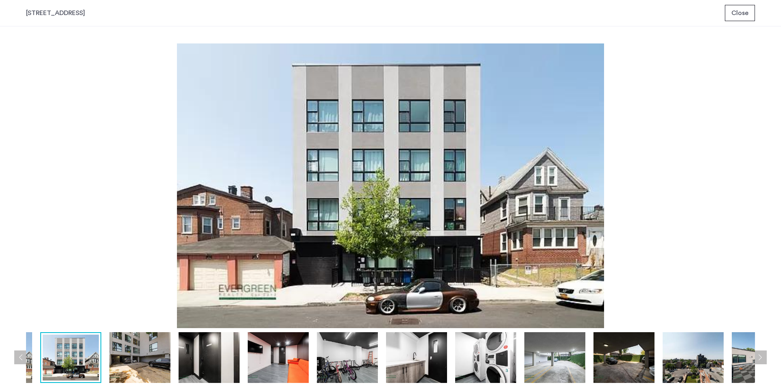
click at [759, 353] on button "Next apartment" at bounding box center [759, 358] width 14 height 14
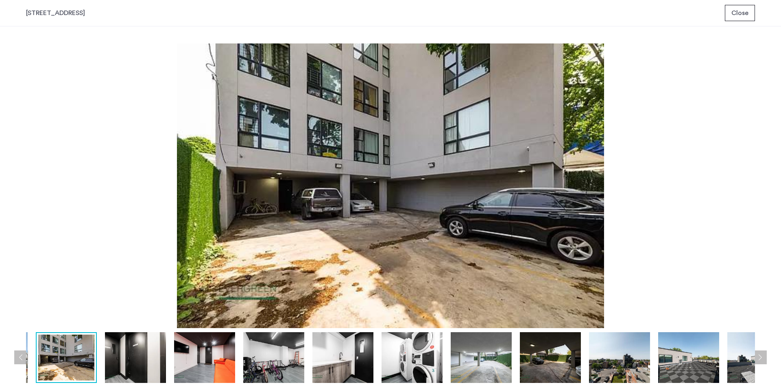
click at [759, 353] on button "Next apartment" at bounding box center [759, 358] width 14 height 14
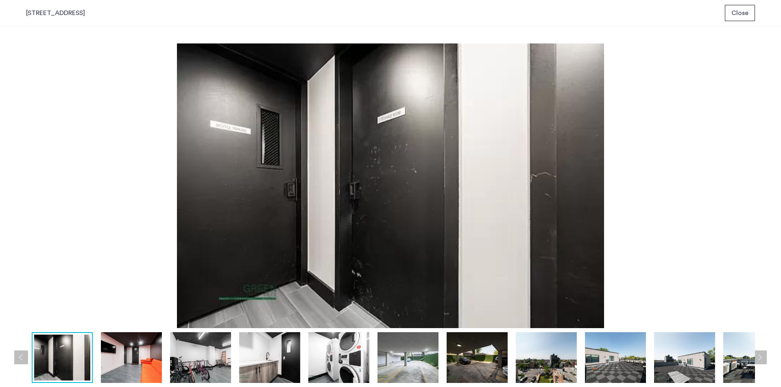
click at [759, 353] on button "Next apartment" at bounding box center [759, 358] width 14 height 14
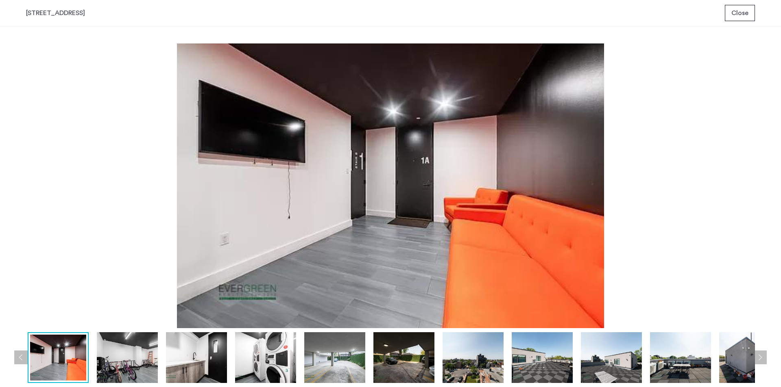
click at [759, 353] on button "Next apartment" at bounding box center [759, 358] width 14 height 14
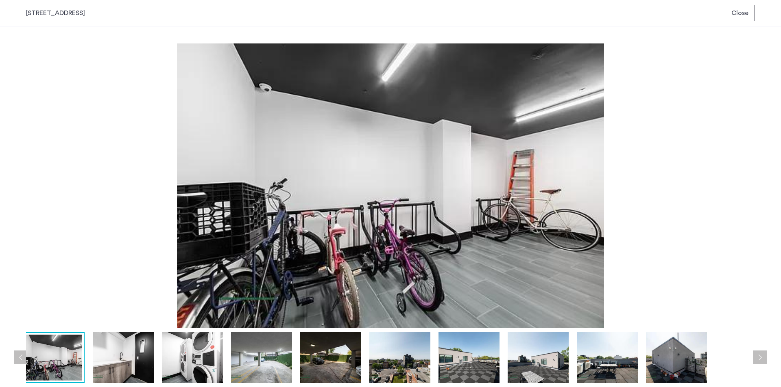
click at [759, 353] on button "Next apartment" at bounding box center [759, 358] width 14 height 14
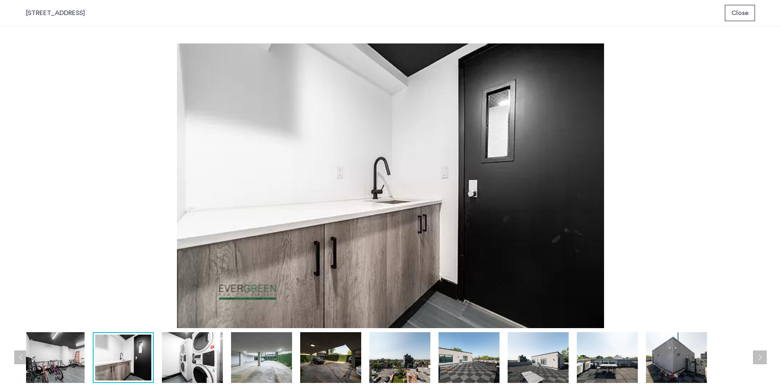
click at [759, 353] on button "Next apartment" at bounding box center [759, 358] width 14 height 14
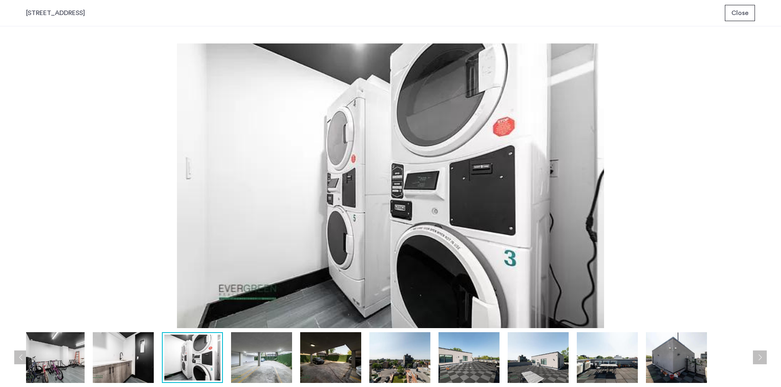
click at [759, 353] on button "Next apartment" at bounding box center [759, 358] width 14 height 14
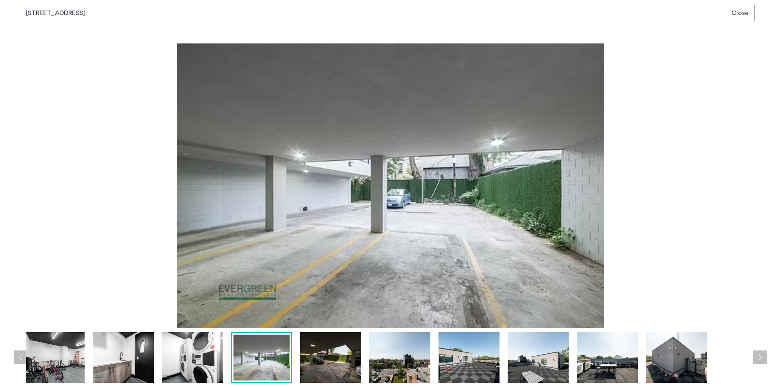
click at [759, 353] on button "Next apartment" at bounding box center [759, 358] width 14 height 14
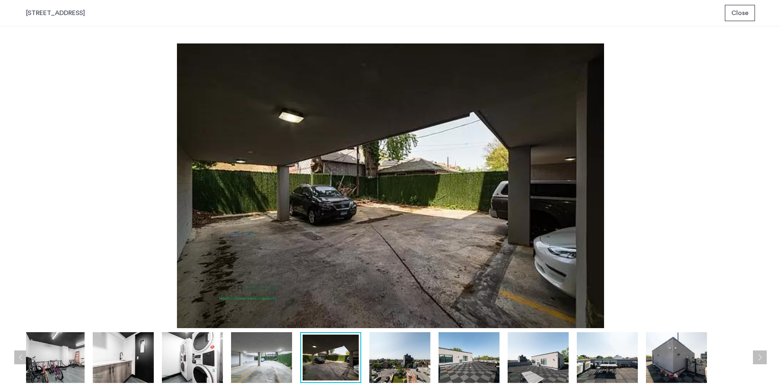
click at [734, 17] on span "Close" at bounding box center [739, 13] width 17 height 10
